Goal: Transaction & Acquisition: Subscribe to service/newsletter

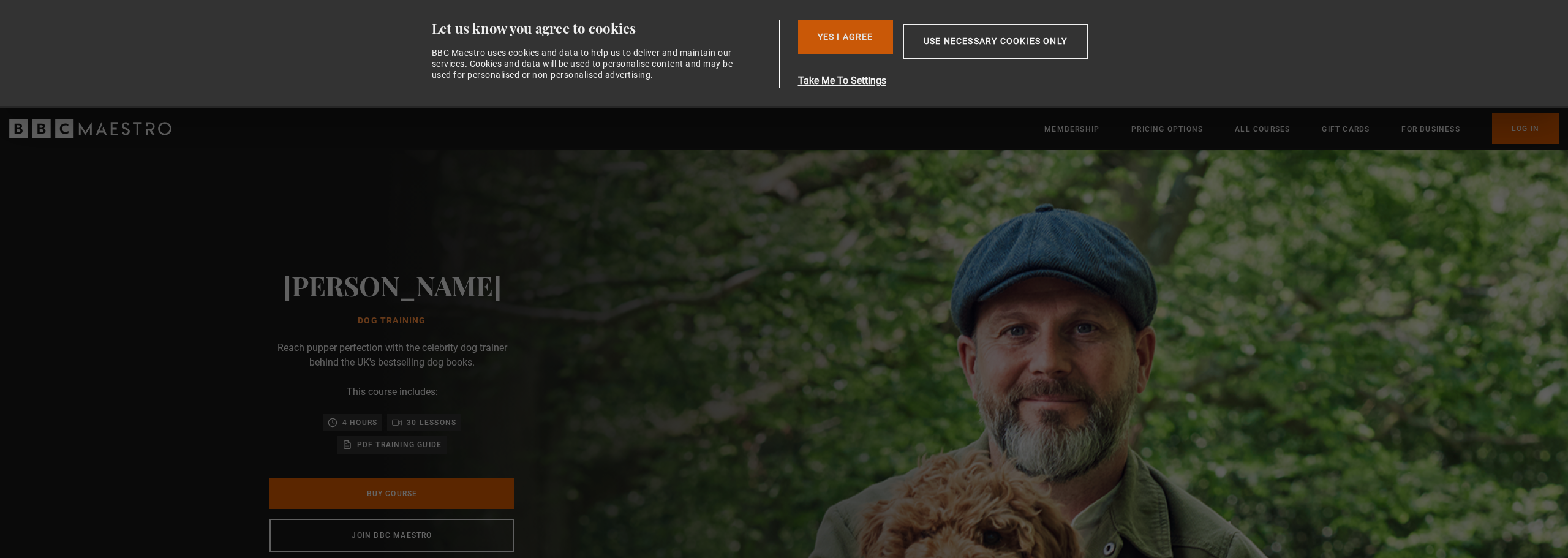
click at [854, 48] on button "Yes I Agree" at bounding box center [845, 36] width 95 height 34
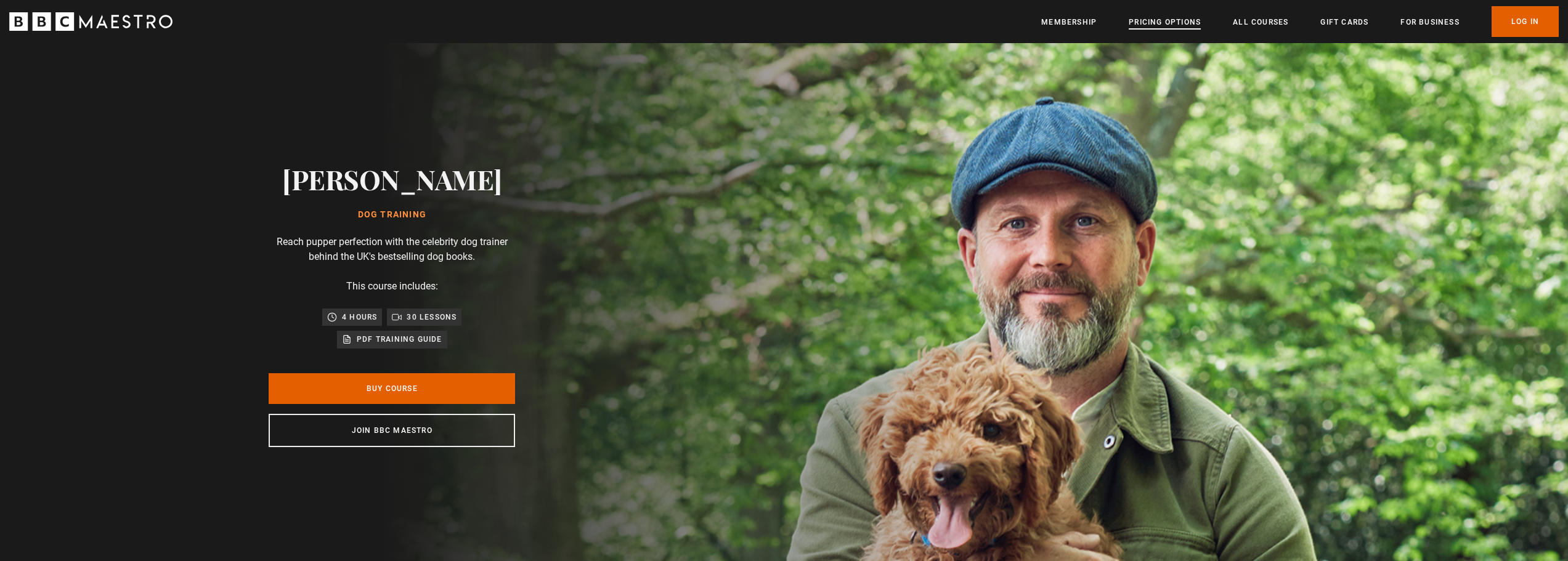
click at [1167, 22] on link "Pricing Options" at bounding box center [1165, 22] width 72 height 13
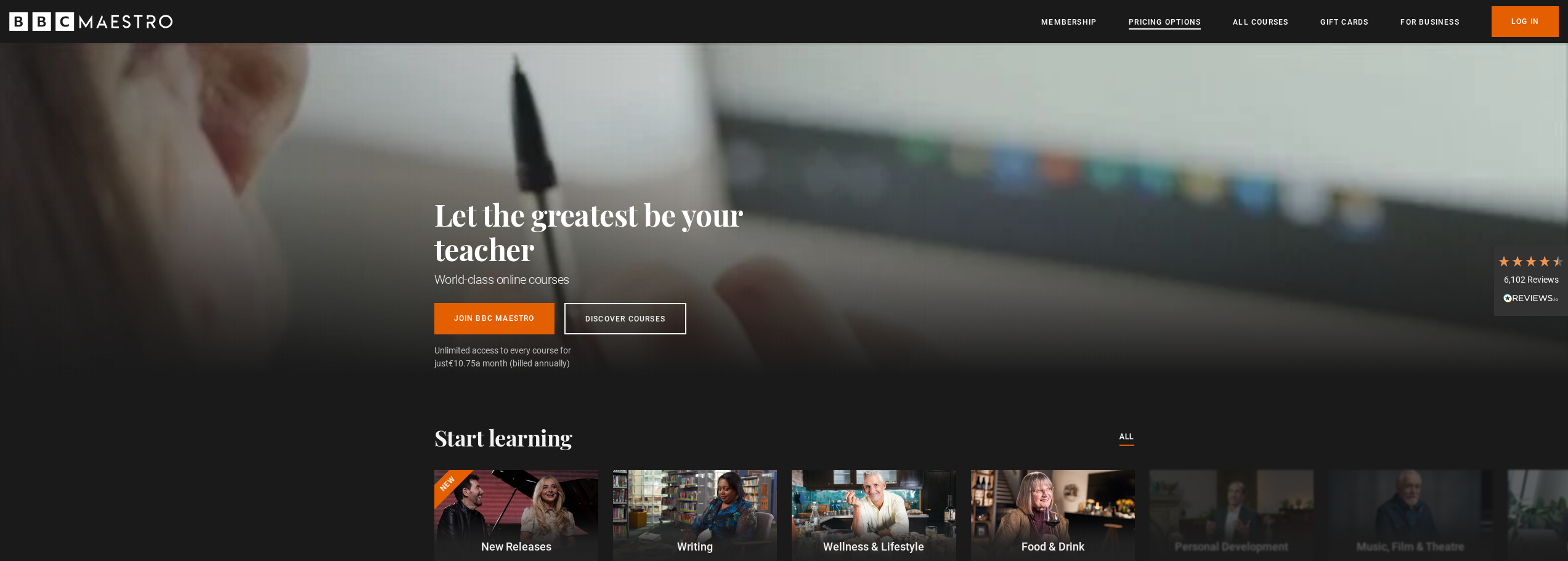
click at [1146, 25] on link "Pricing Options" at bounding box center [1165, 22] width 72 height 13
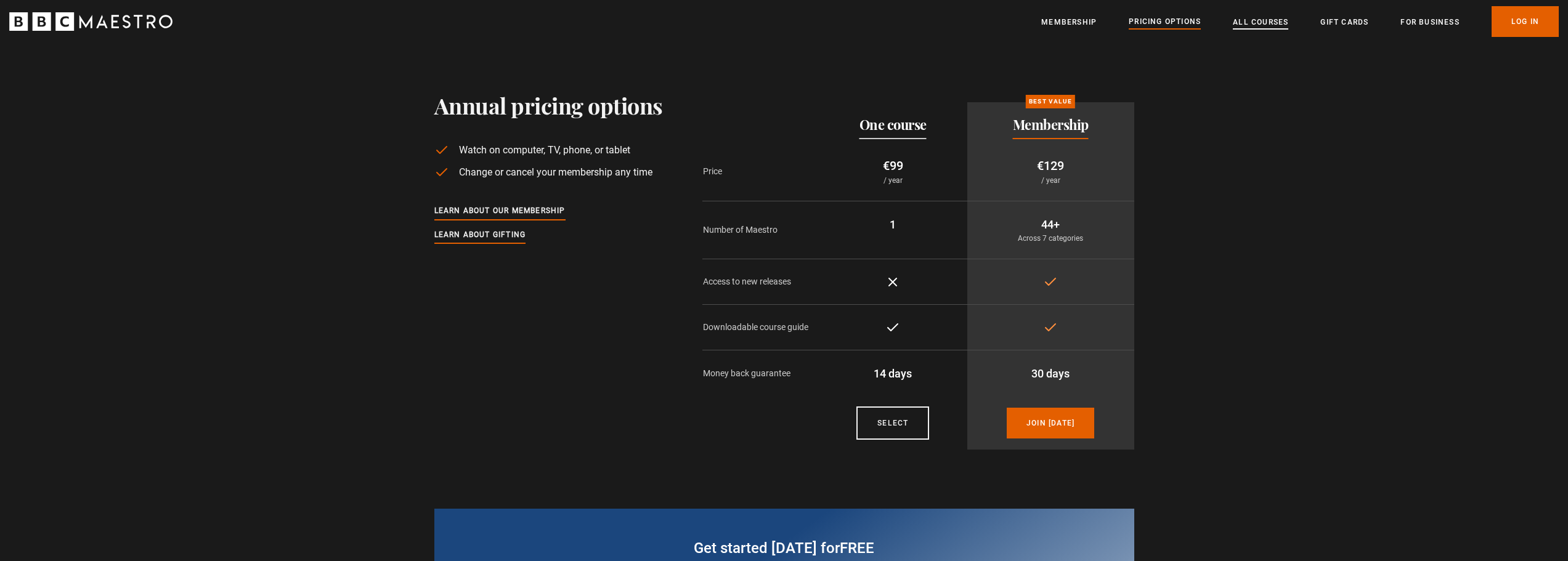
click at [1244, 22] on link "All Courses" at bounding box center [1261, 22] width 55 height 13
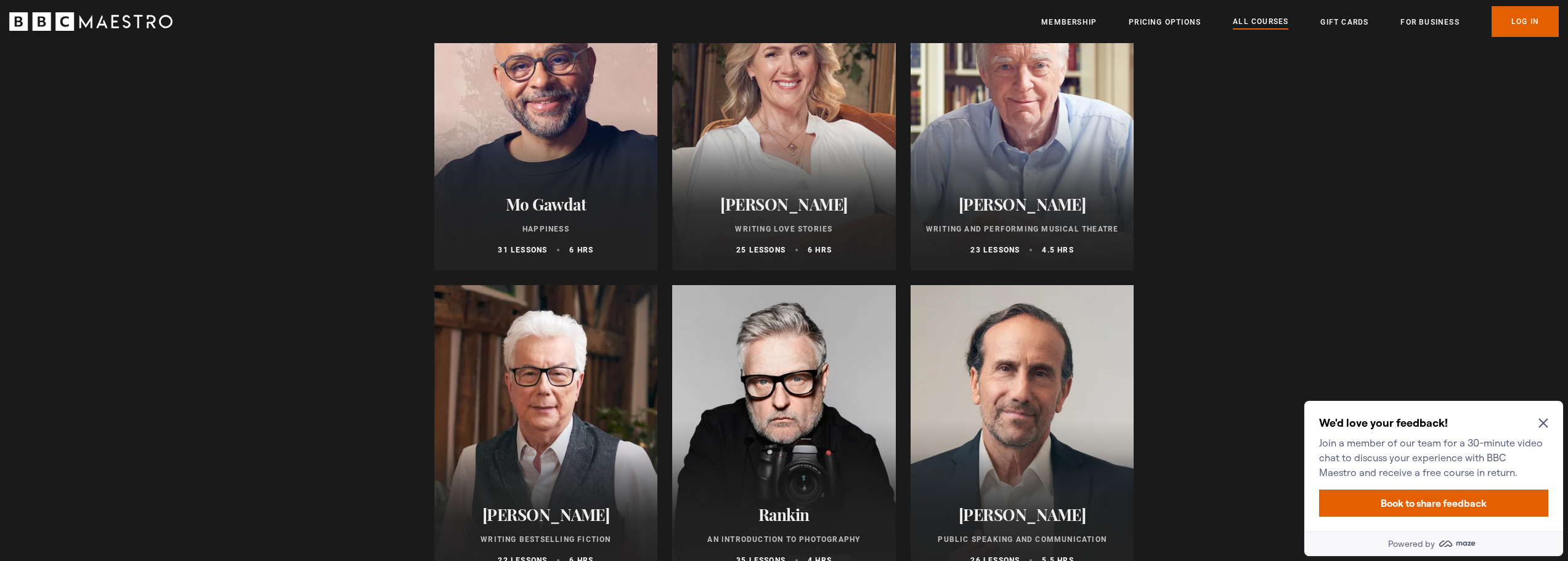
scroll to position [2648, 0]
